Goal: Information Seeking & Learning: Learn about a topic

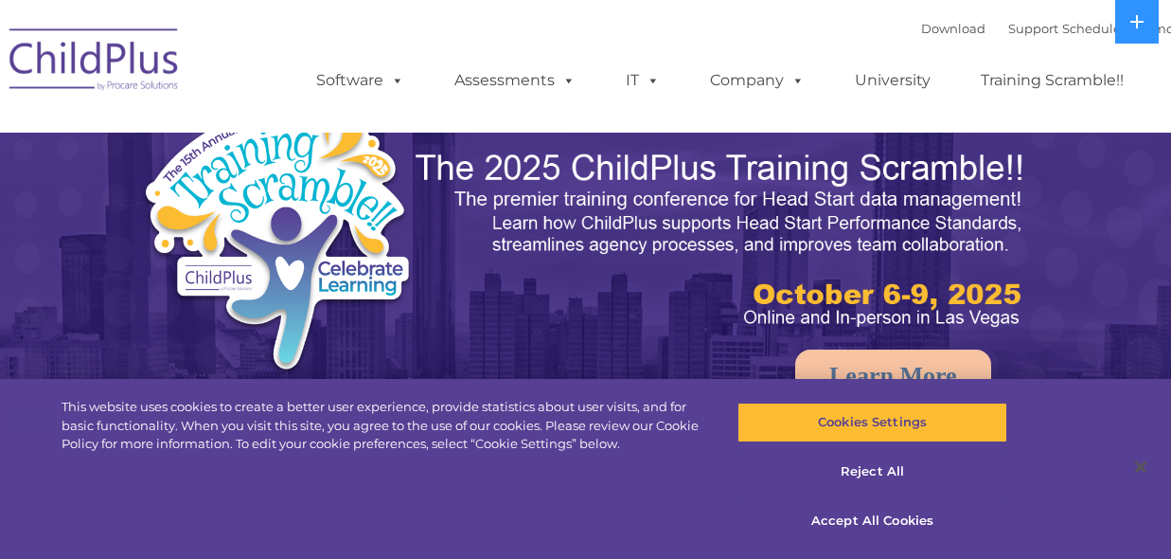
select select "MEDIUM"
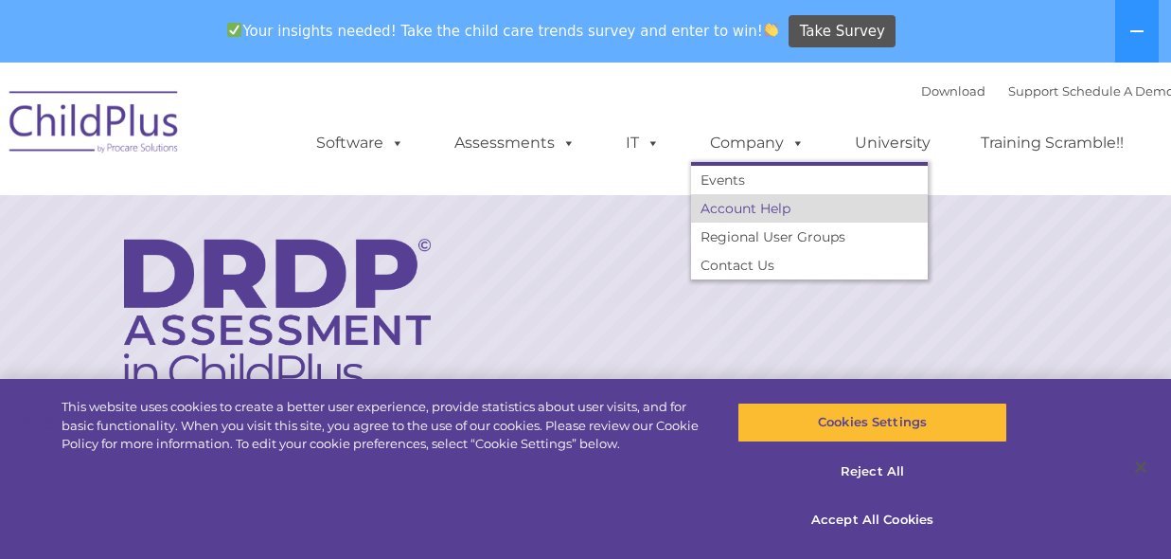
click at [751, 212] on link "Account Help" at bounding box center [809, 208] width 237 height 28
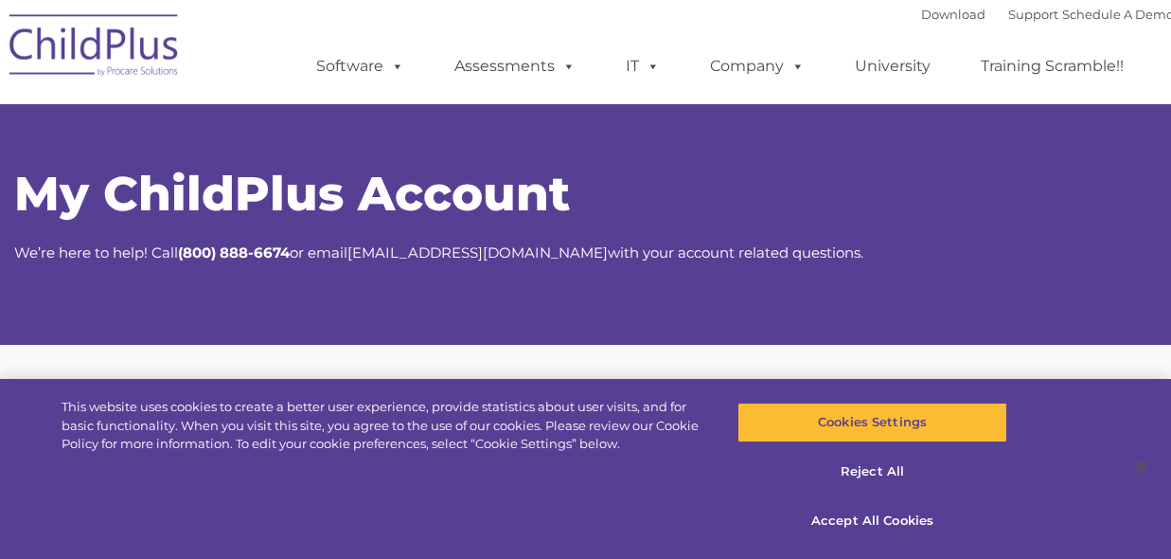
select select "MEDIUM"
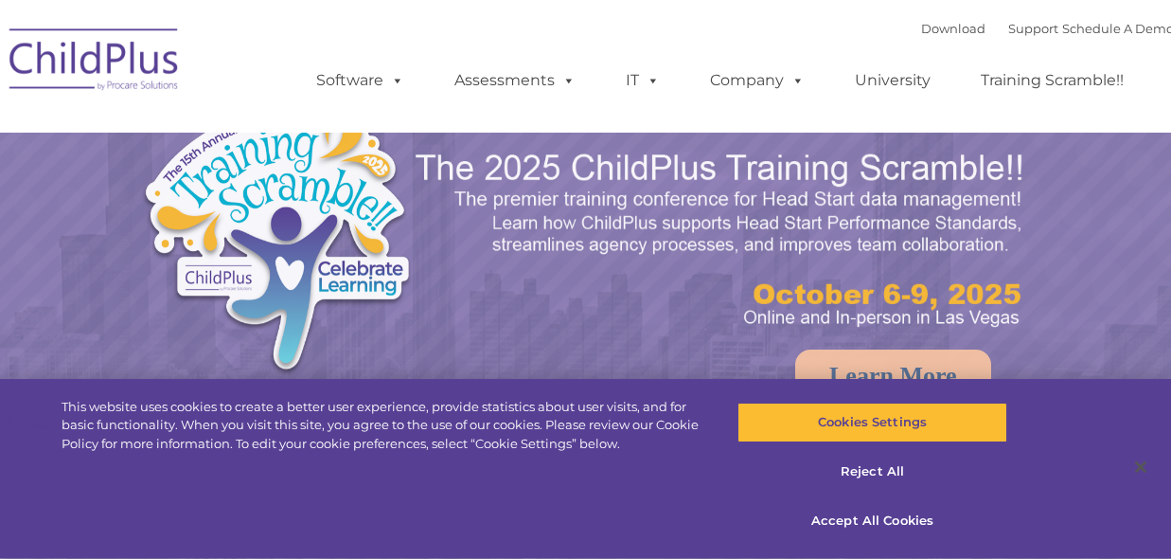
select select "MEDIUM"
